Goal: Transaction & Acquisition: Purchase product/service

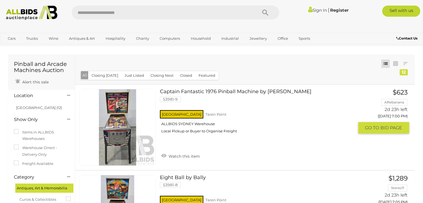
click at [129, 112] on link at bounding box center [117, 127] width 77 height 77
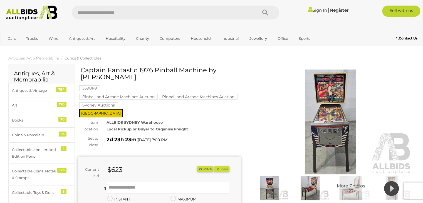
click at [335, 113] on img at bounding box center [330, 122] width 163 height 105
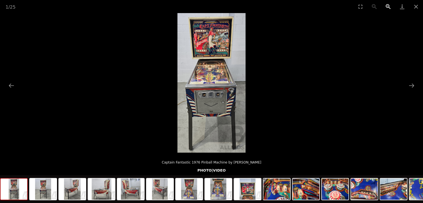
click at [388, 8] on button "Zoom in" at bounding box center [389, 6] width 14 height 13
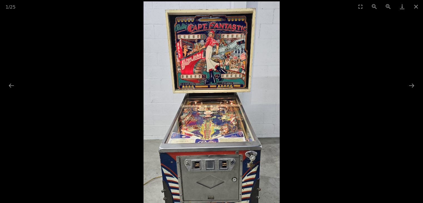
drag, startPoint x: 191, startPoint y: 93, endPoint x: 193, endPoint y: 167, distance: 73.8
click at [193, 167] on img at bounding box center [211, 140] width 137 height 279
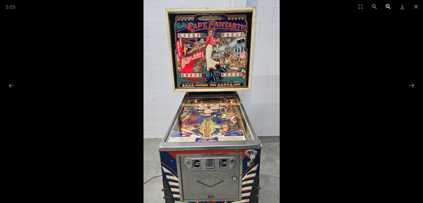
click at [386, 8] on button "Zoom in" at bounding box center [389, 6] width 14 height 13
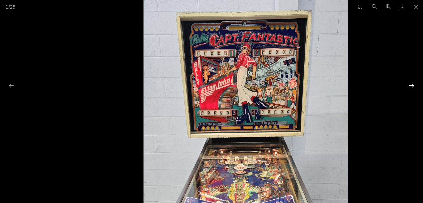
click at [412, 85] on button "Next slide" at bounding box center [412, 85] width 12 height 11
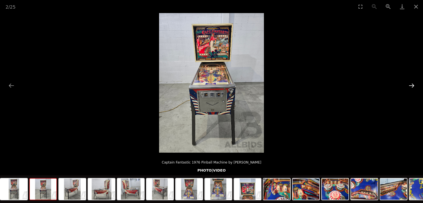
click at [412, 85] on button "Next slide" at bounding box center [412, 85] width 12 height 11
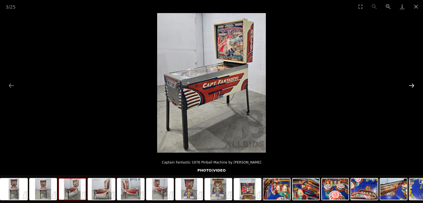
click at [412, 85] on button "Next slide" at bounding box center [412, 85] width 12 height 11
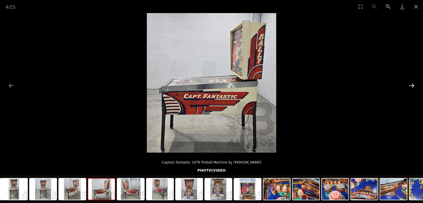
click at [412, 85] on button "Next slide" at bounding box center [412, 85] width 12 height 11
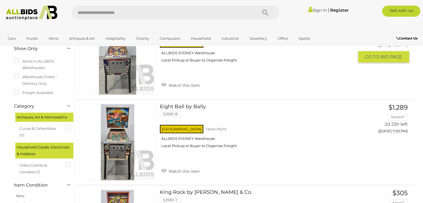
scroll to position [83, 0]
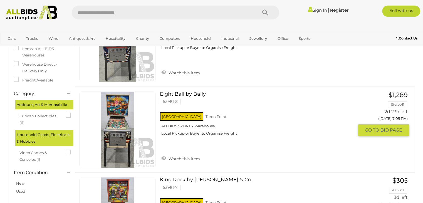
click at [118, 108] on link at bounding box center [117, 130] width 77 height 77
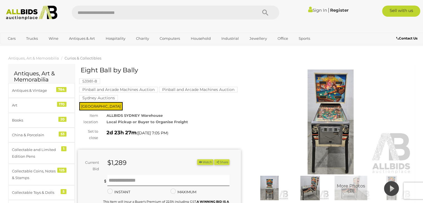
click at [333, 125] on img at bounding box center [330, 122] width 163 height 105
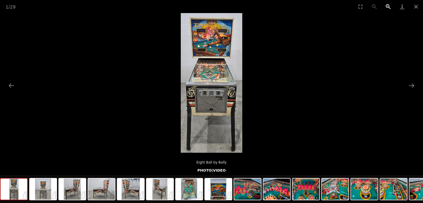
click at [388, 7] on button "Zoom in" at bounding box center [389, 6] width 14 height 13
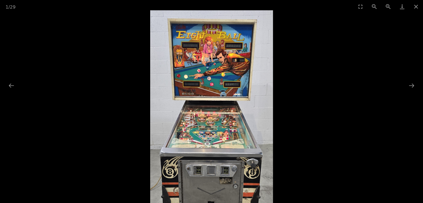
drag, startPoint x: 190, startPoint y: 45, endPoint x: 203, endPoint y: 173, distance: 128.3
click at [203, 173] on img at bounding box center [211, 149] width 123 height 279
